Goal: Information Seeking & Learning: Learn about a topic

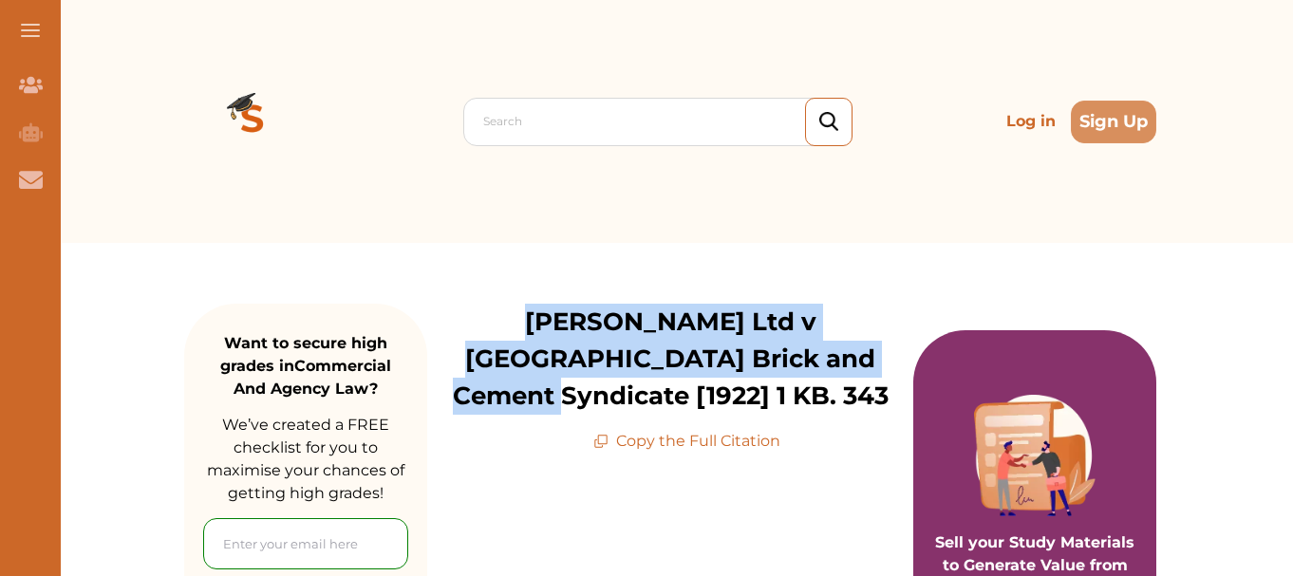
drag, startPoint x: 742, startPoint y: 360, endPoint x: 440, endPoint y: 310, distance: 307.0
click at [440, 310] on p "Underwood Ltd v Burgh Castle Brick and Cement Syndicate [1922] 1 KB. 343" at bounding box center [670, 359] width 486 height 111
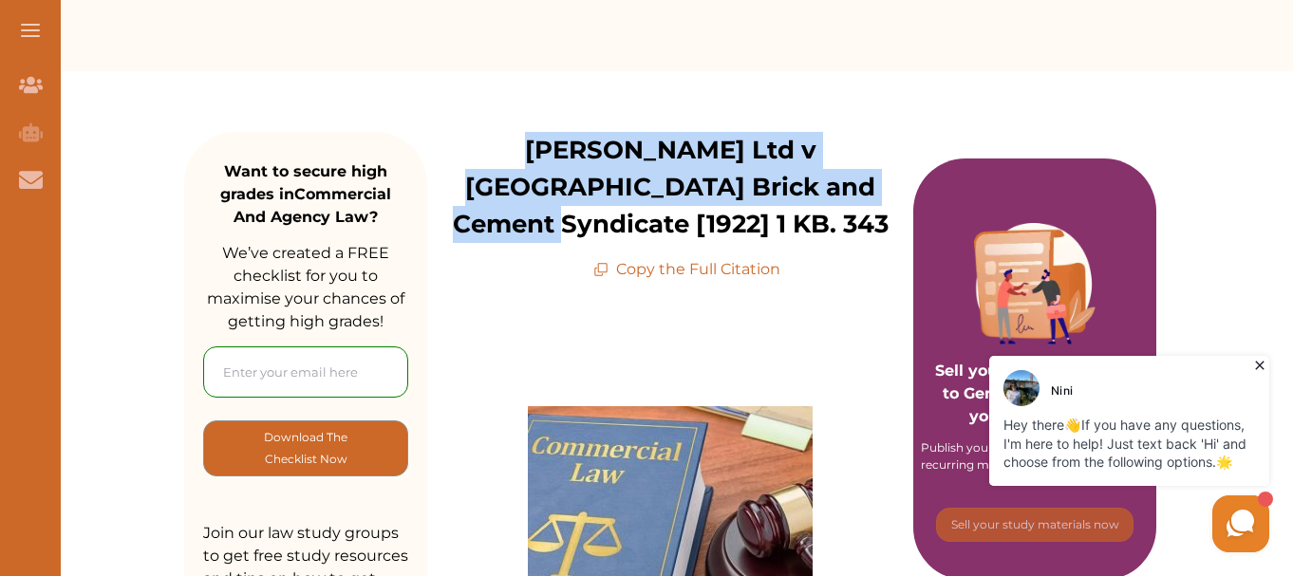
scroll to position [285, 0]
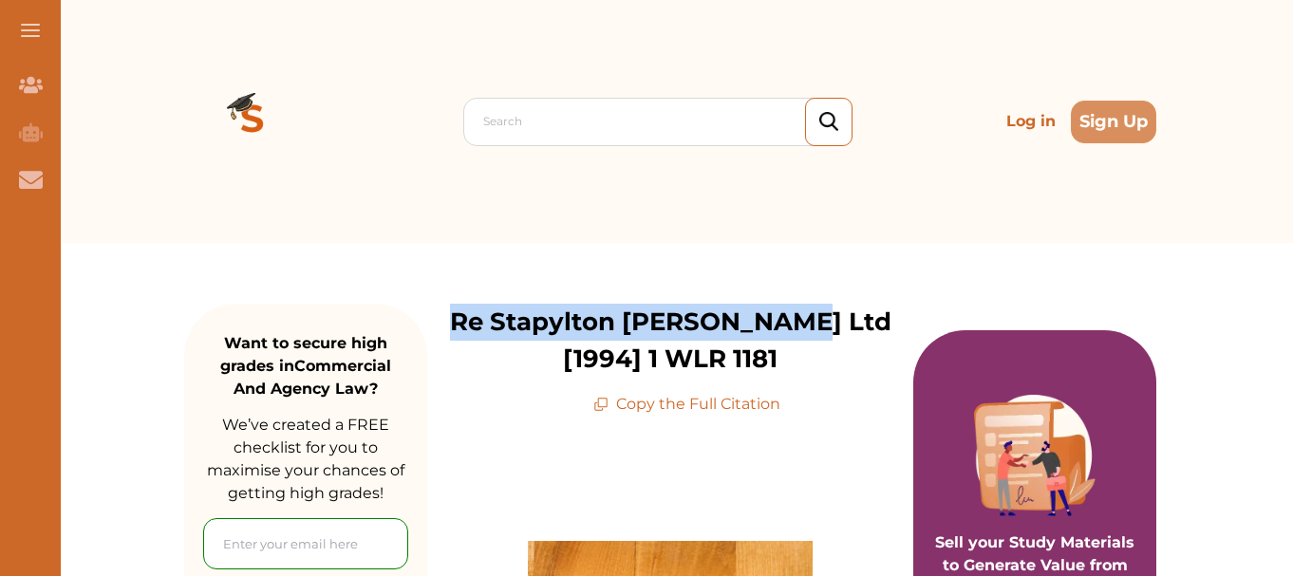
click at [453, 308] on p "Re Stapylton [PERSON_NAME] Ltd [1994] 1 WLR 1181" at bounding box center [670, 341] width 486 height 74
